Goal: Task Accomplishment & Management: Use online tool/utility

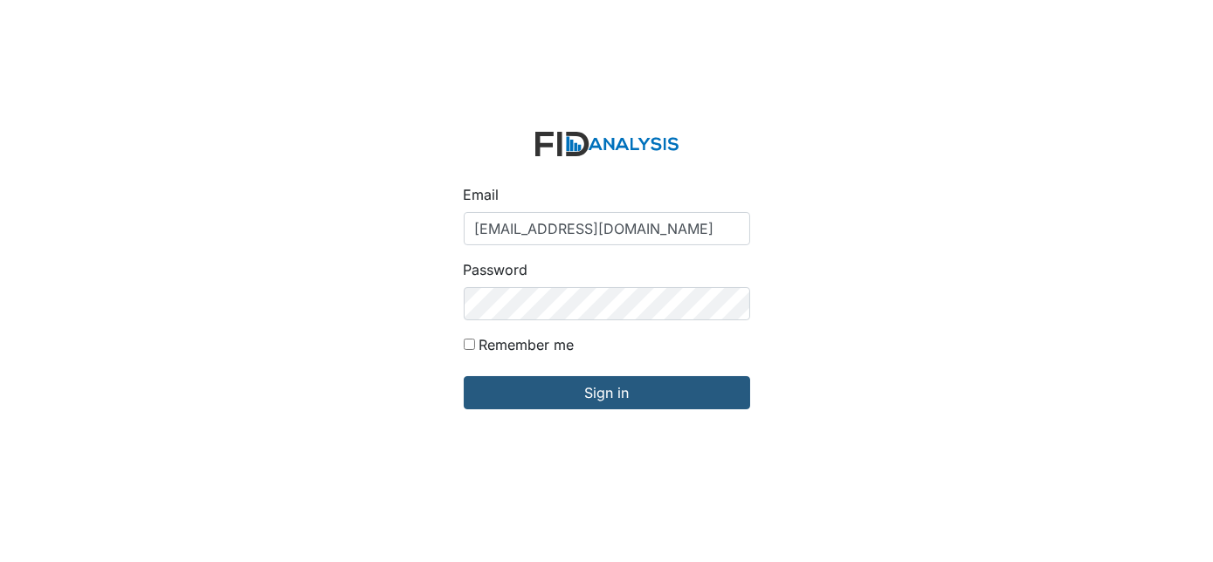
click at [602, 389] on input "Sign in" at bounding box center [607, 392] width 286 height 33
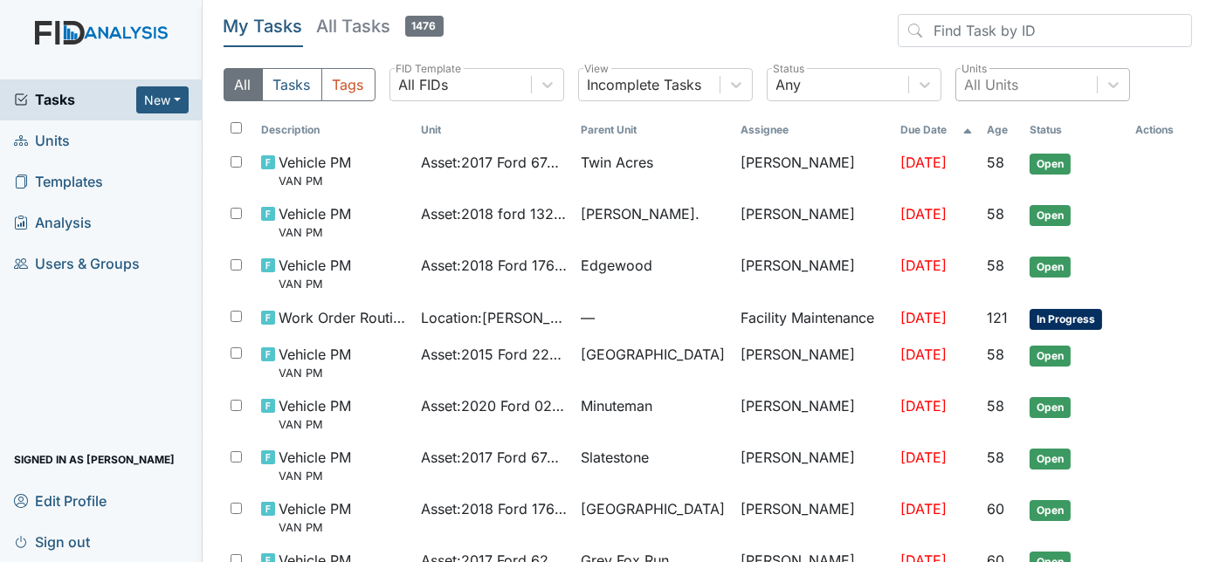
click at [1003, 79] on div "All Units" at bounding box center [992, 84] width 54 height 21
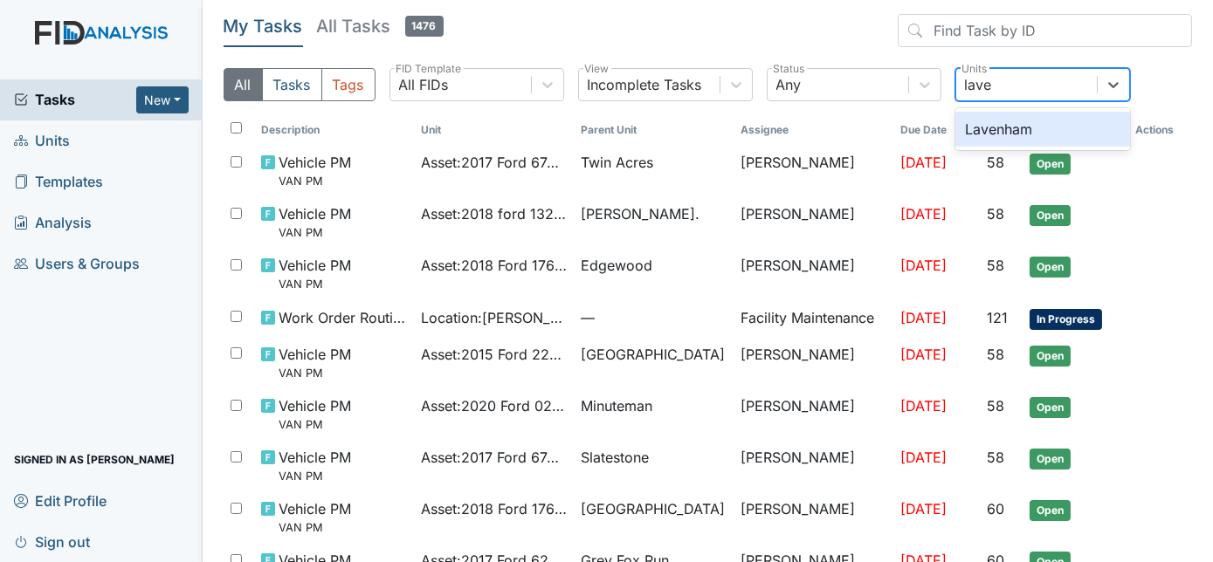
type input "laven"
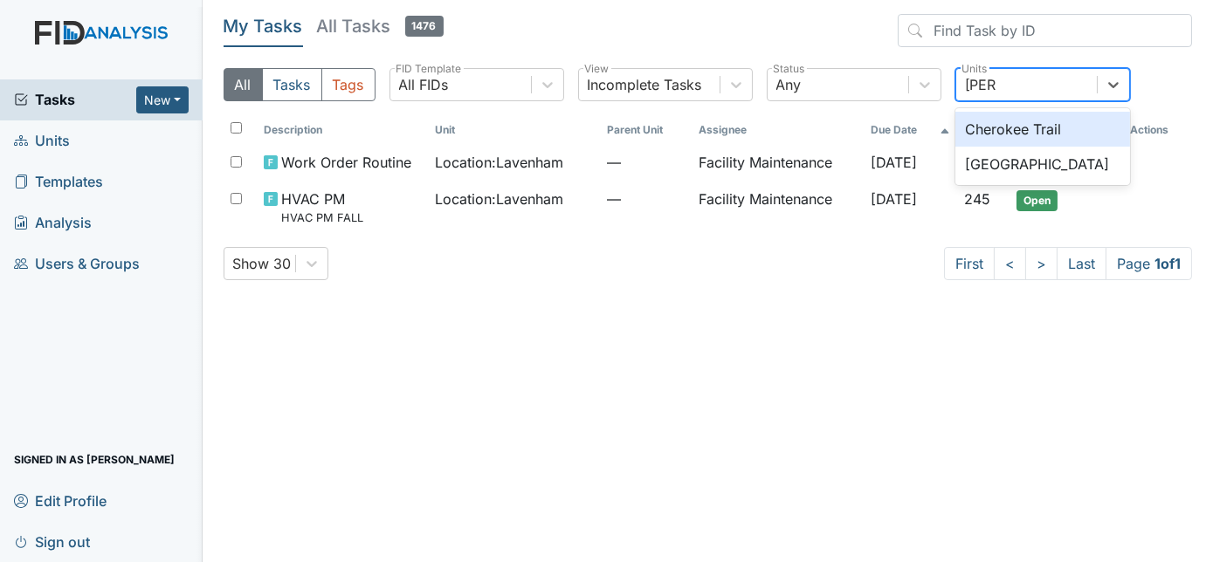
type input "cherr"
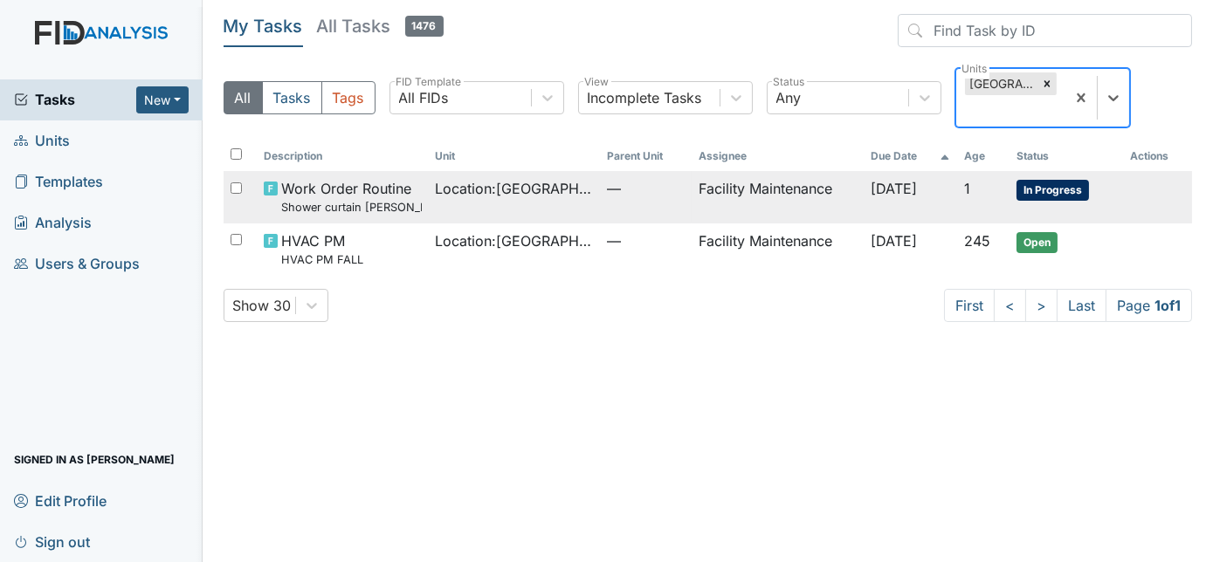
click at [622, 198] on span "—" at bounding box center [646, 188] width 78 height 21
